Goal: Information Seeking & Learning: Learn about a topic

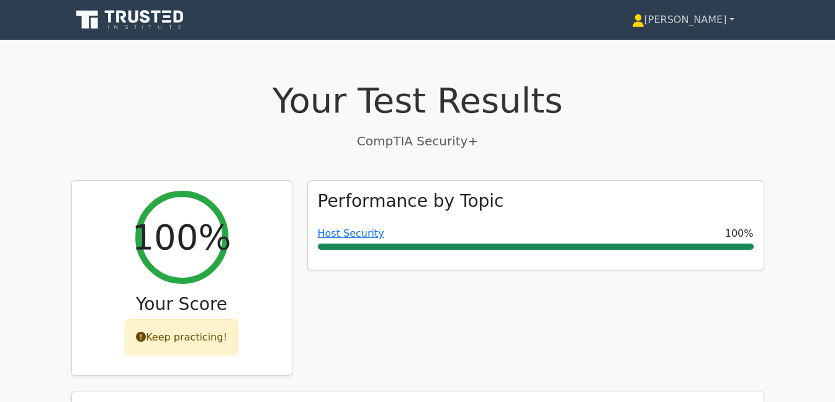
click at [735, 19] on link "[PERSON_NAME]" at bounding box center [683, 19] width 162 height 25
click at [733, 19] on link "[PERSON_NAME]" at bounding box center [683, 19] width 162 height 25
click at [122, 19] on icon at bounding box center [121, 17] width 10 height 12
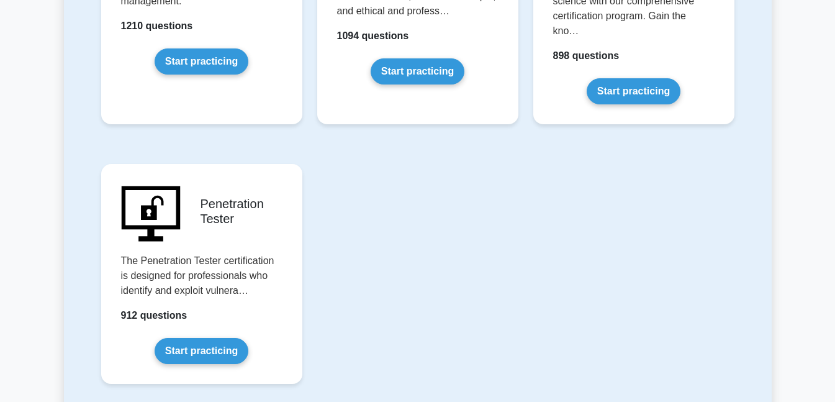
scroll to position [2443, 0]
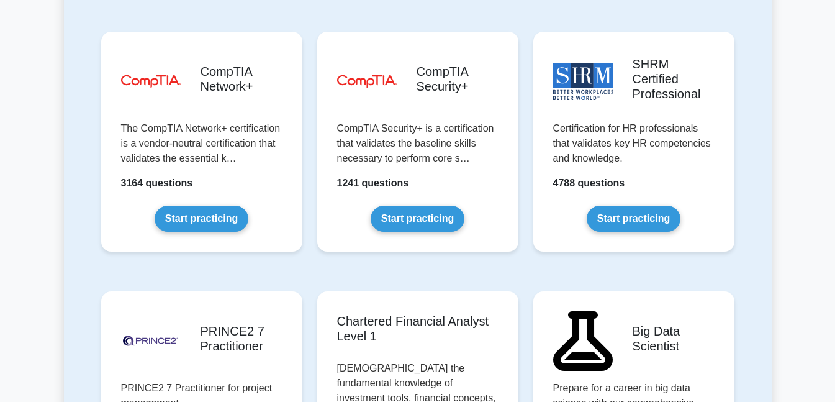
click at [446, 206] on link "Start practicing" at bounding box center [418, 219] width 94 height 26
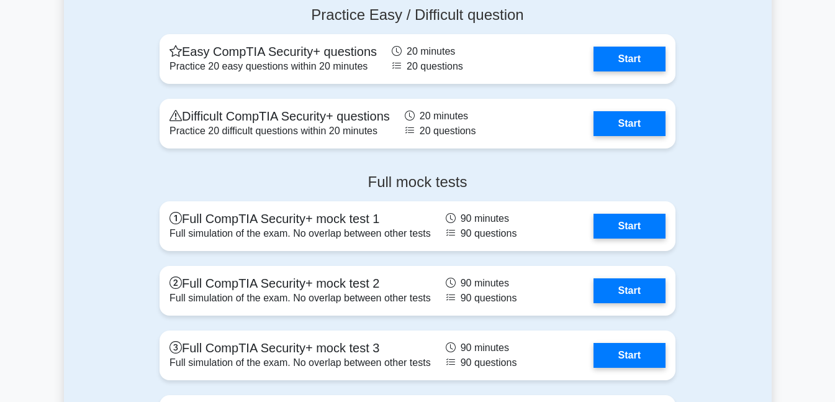
scroll to position [3129, 0]
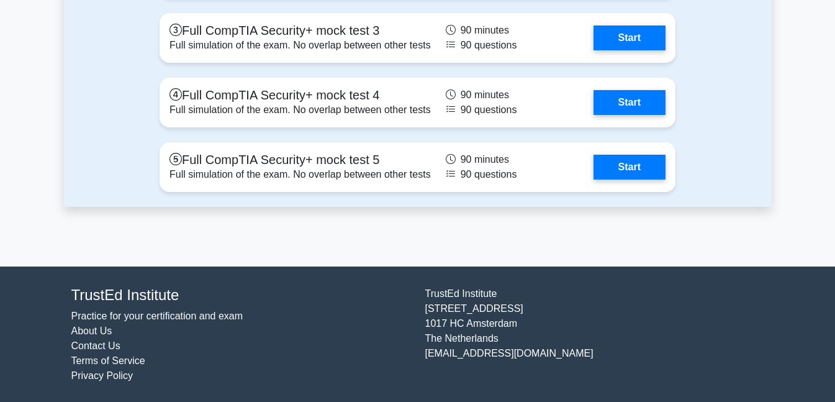
click at [619, 32] on link "Start" at bounding box center [630, 37] width 72 height 25
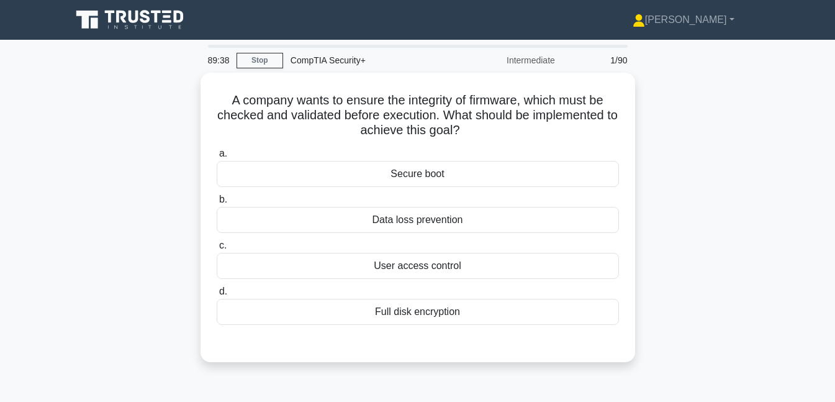
click at [252, 57] on link "Stop" at bounding box center [260, 61] width 47 height 16
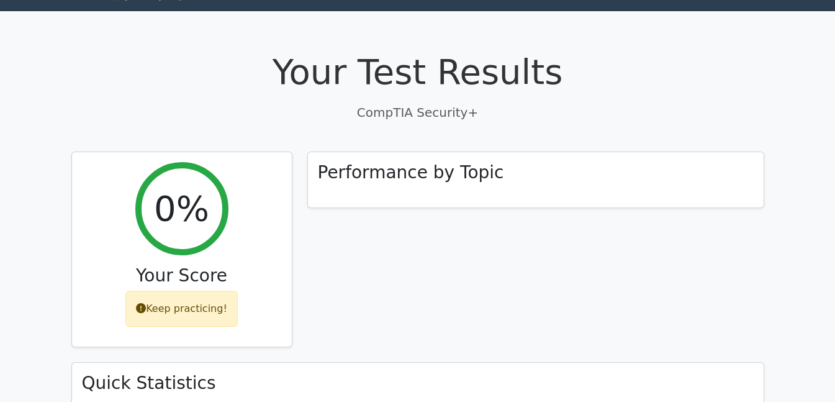
scroll to position [402, 0]
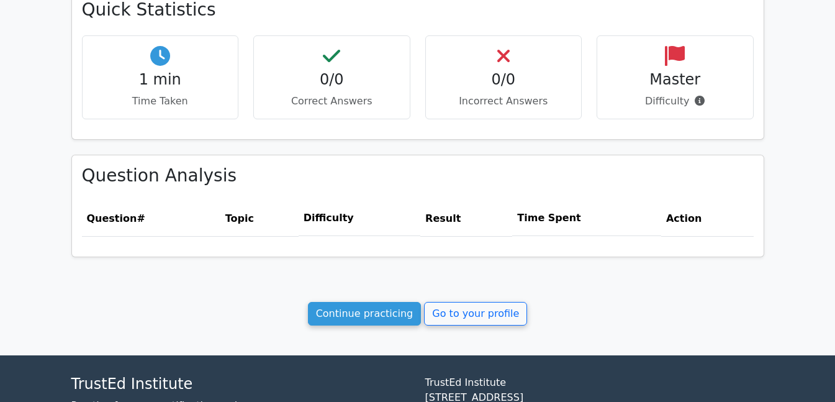
click at [371, 302] on link "Continue practicing" at bounding box center [365, 314] width 114 height 24
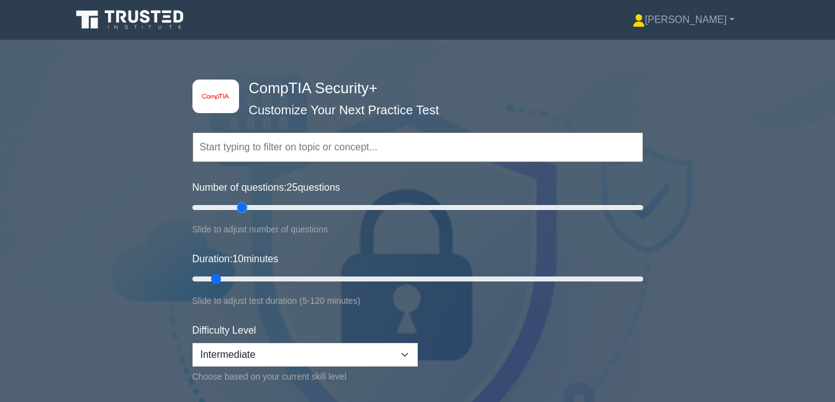
drag, startPoint x: 210, startPoint y: 210, endPoint x: 242, endPoint y: 211, distance: 32.3
type input "25"
click at [242, 211] on input "Number of questions: 25 questions" at bounding box center [417, 207] width 451 height 15
drag, startPoint x: 215, startPoint y: 280, endPoint x: 269, endPoint y: 276, distance: 54.2
type input "25"
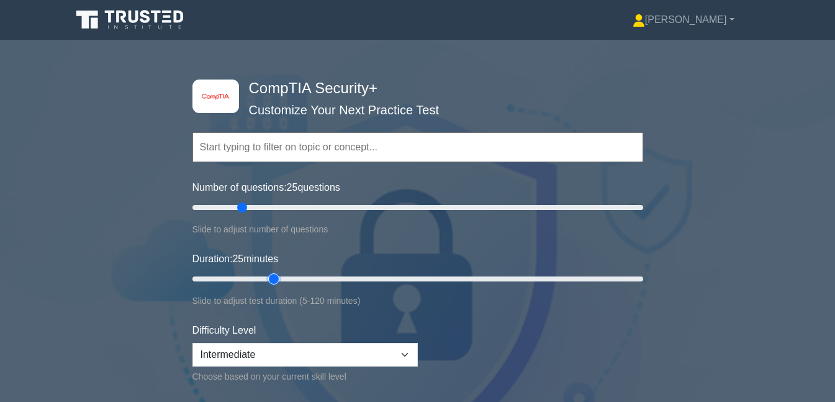
click at [269, 276] on input "Duration: 25 minutes" at bounding box center [417, 278] width 451 height 15
click at [304, 353] on select "Beginner Intermediate Expert" at bounding box center [304, 355] width 225 height 24
select select "beginner"
click at [192, 343] on select "Beginner Intermediate Expert" at bounding box center [304, 355] width 225 height 24
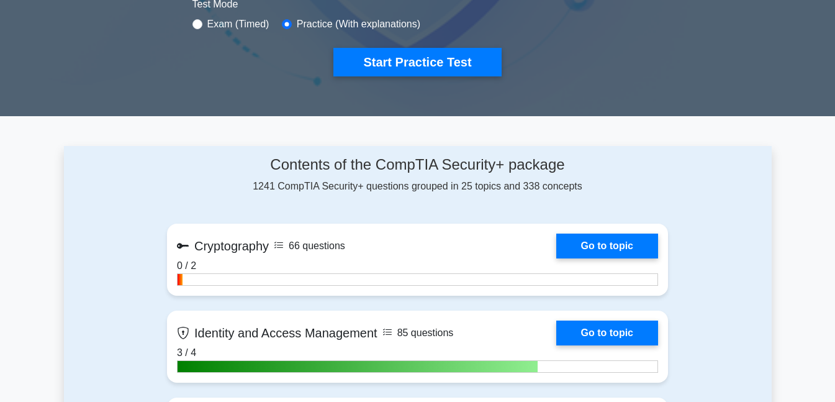
click at [441, 58] on button "Start Practice Test" at bounding box center [417, 62] width 168 height 29
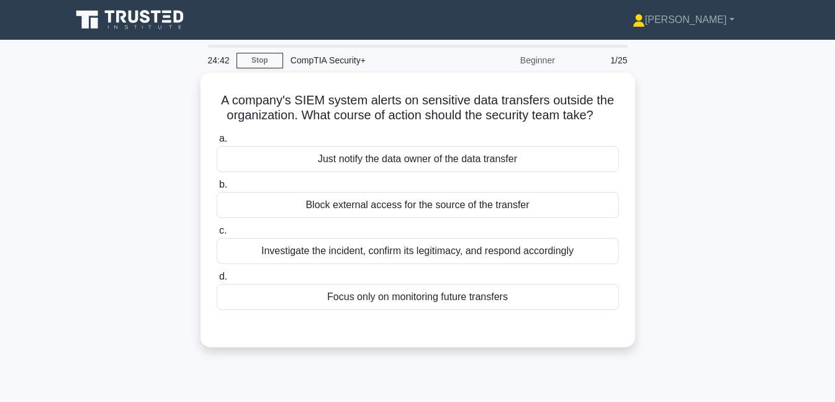
click at [494, 255] on div "Investigate the incident, confirm its legitimacy, and respond accordingly" at bounding box center [418, 251] width 402 height 26
click at [217, 235] on input "c. Investigate the incident, confirm its legitimacy, and respond accordingly" at bounding box center [217, 231] width 0 height 8
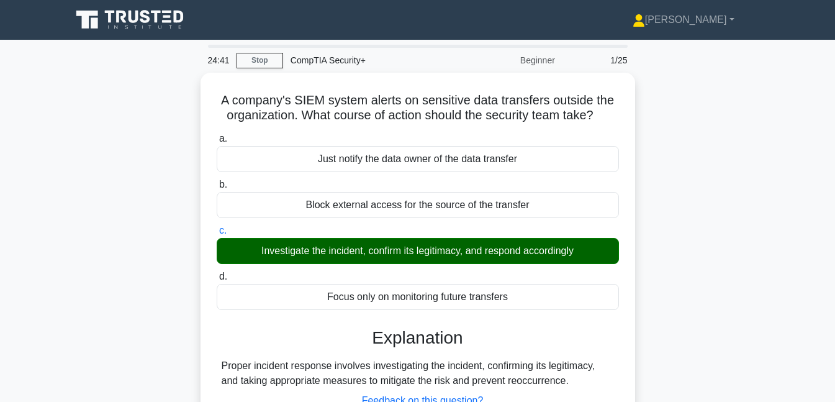
scroll to position [269, 0]
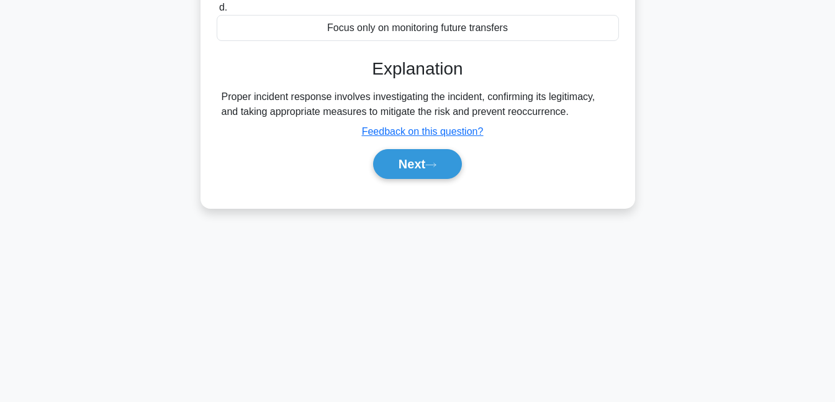
click at [410, 171] on button "Next" at bounding box center [417, 164] width 89 height 30
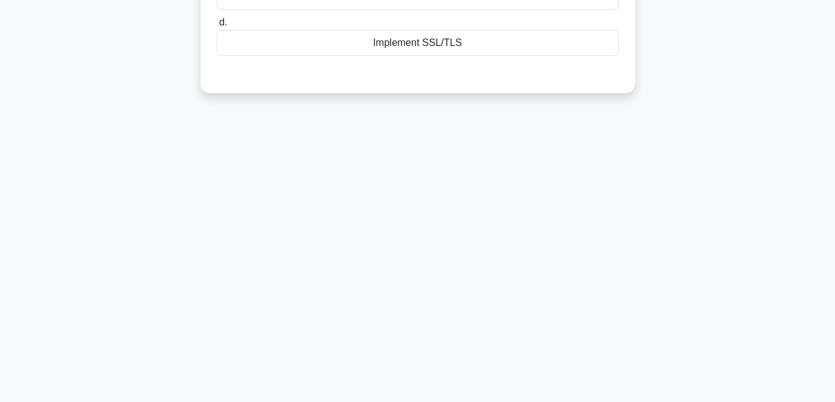
scroll to position [0, 0]
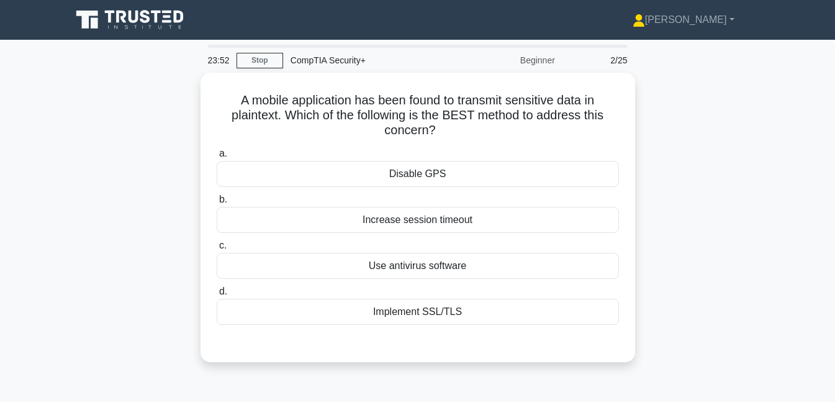
click at [448, 261] on div "Use antivirus software" at bounding box center [418, 266] width 402 height 26
click at [217, 250] on input "c. Use antivirus software" at bounding box center [217, 246] width 0 height 8
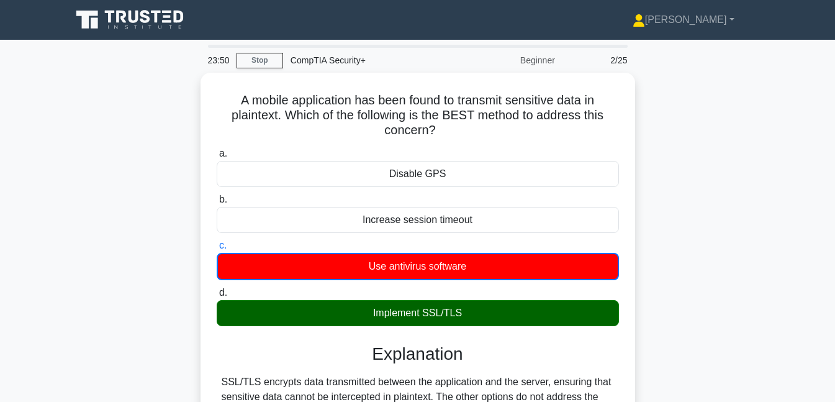
scroll to position [269, 0]
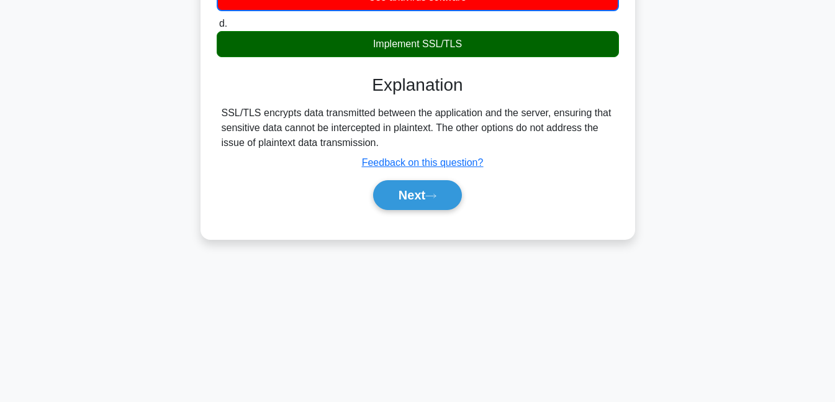
click at [440, 186] on button "Next" at bounding box center [417, 195] width 89 height 30
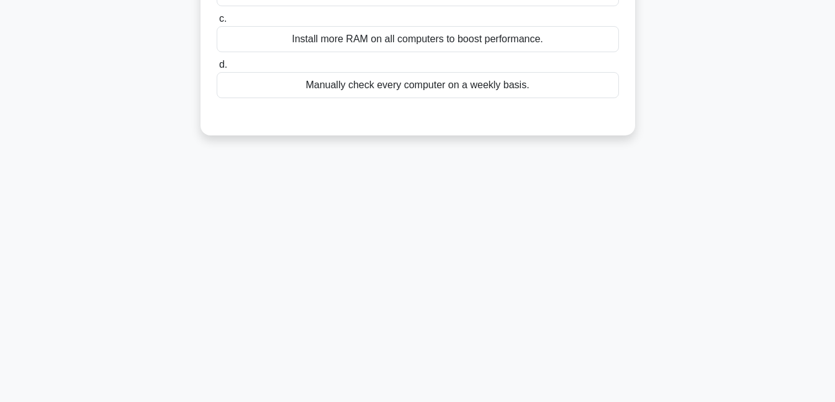
scroll to position [0, 0]
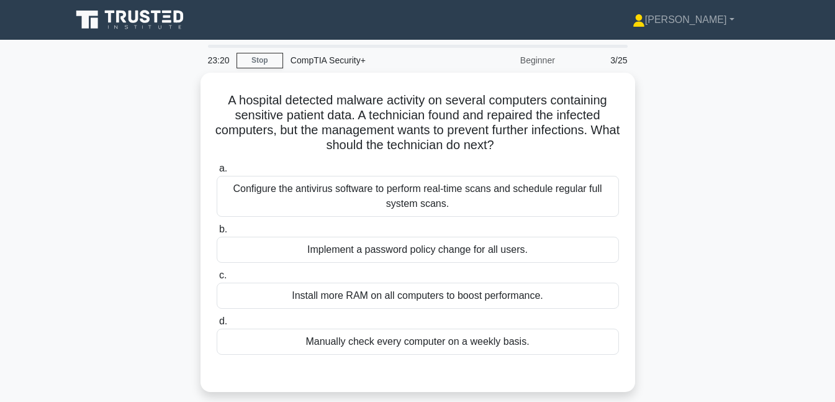
click at [243, 189] on div "Configure the antivirus software to perform real-time scans and schedule regula…" at bounding box center [418, 196] width 402 height 41
click at [217, 173] on input "a. Configure the antivirus software to perform real-time scans and schedule reg…" at bounding box center [217, 169] width 0 height 8
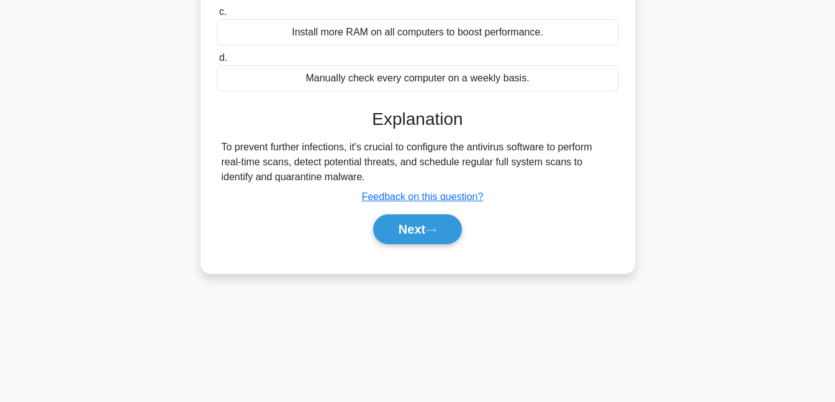
scroll to position [269, 0]
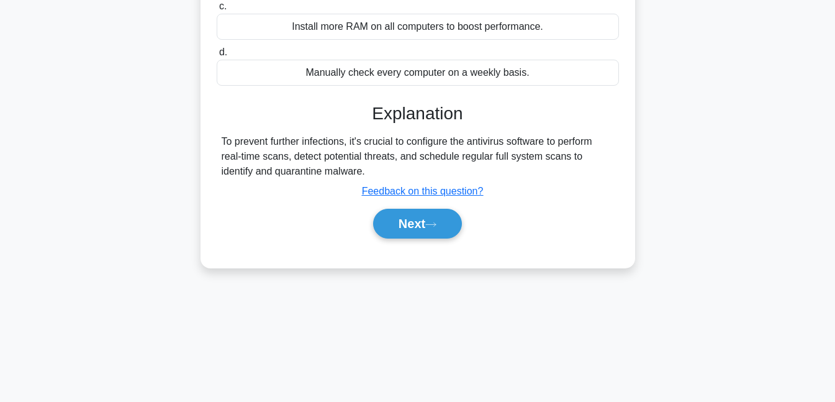
click at [394, 228] on button "Next" at bounding box center [417, 224] width 89 height 30
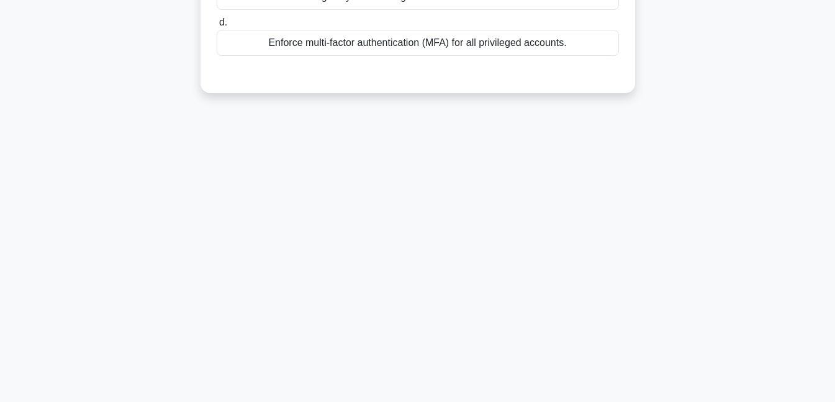
scroll to position [0, 0]
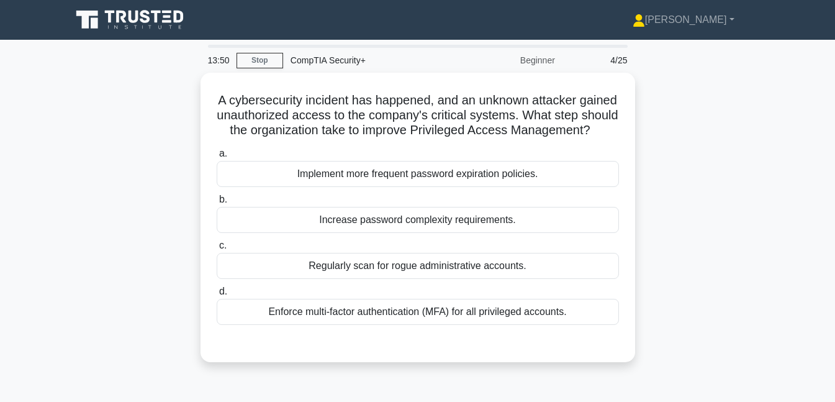
click at [433, 325] on div "Enforce multi-factor authentication (MFA) for all privileged accounts." at bounding box center [418, 312] width 402 height 26
click at [217, 296] on input "d. Enforce multi-factor authentication (MFA) for all privileged accounts." at bounding box center [217, 291] width 0 height 8
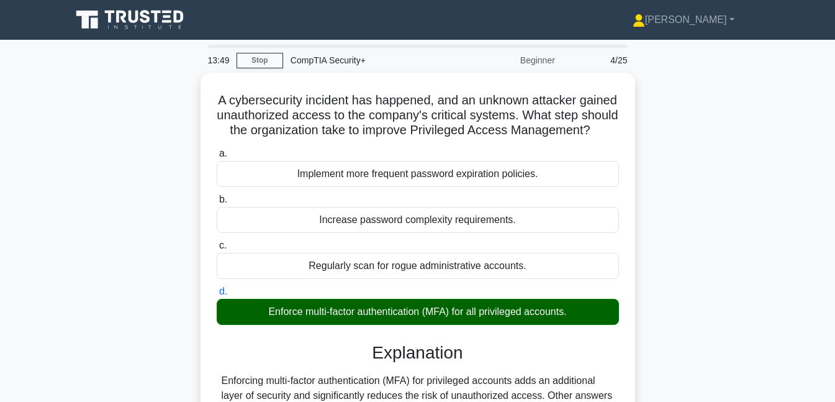
scroll to position [269, 0]
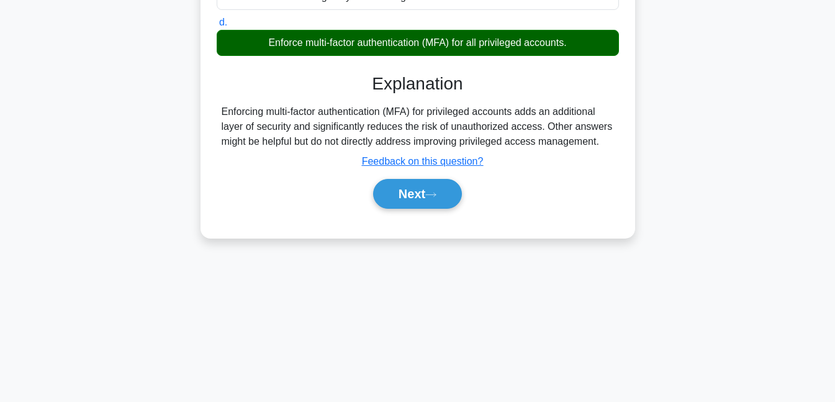
click at [425, 204] on button "Next" at bounding box center [417, 194] width 89 height 30
